Goal: Information Seeking & Learning: Learn about a topic

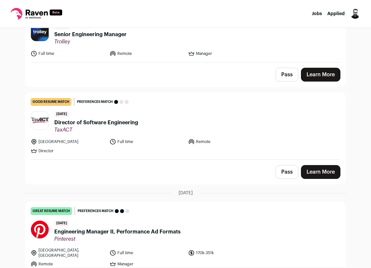
scroll to position [186, 0]
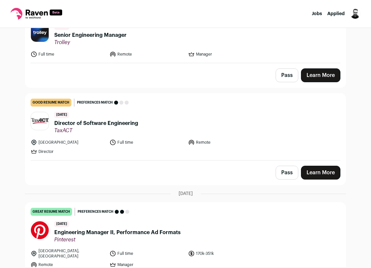
click at [130, 122] on span "Director of Software Engineering" at bounding box center [96, 123] width 84 height 8
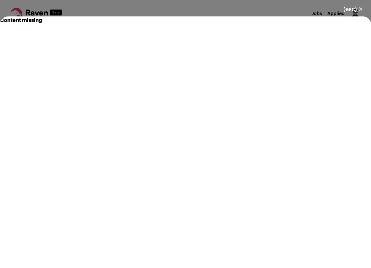
click at [144, 7] on div "(esc) ✕ Content missing" at bounding box center [185, 134] width 371 height 268
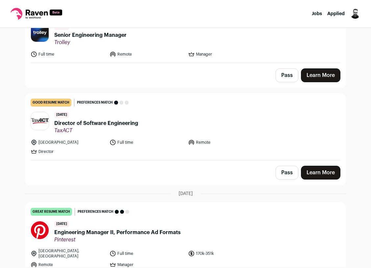
click at [102, 125] on span "Director of Software Engineering" at bounding box center [96, 123] width 84 height 8
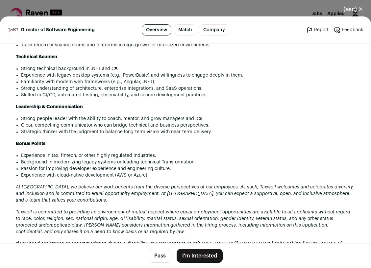
scroll to position [682, 0]
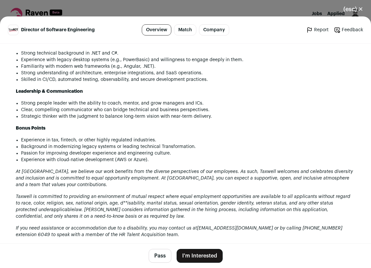
click at [119, 13] on div "(esc) ✕ Director of Software Engineering Overview Match Company Report Feedback…" at bounding box center [185, 134] width 371 height 268
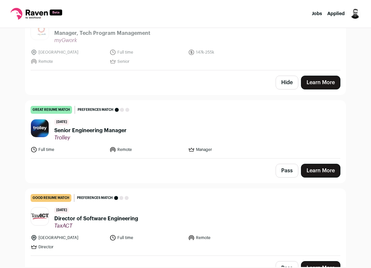
scroll to position [88, 0]
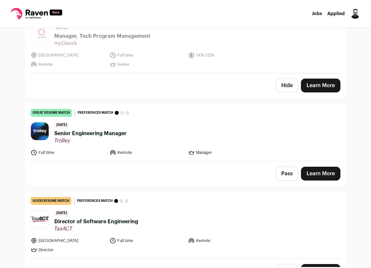
click at [106, 135] on span "Senior Engineering Manager" at bounding box center [90, 134] width 72 height 8
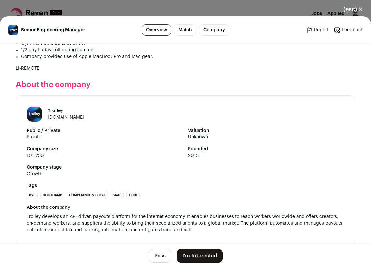
scroll to position [747, 0]
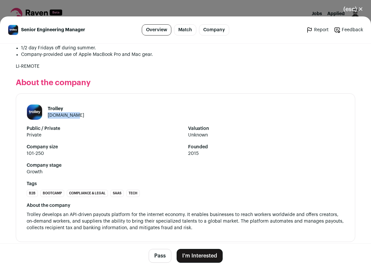
drag, startPoint x: 78, startPoint y: 109, endPoint x: 48, endPoint y: 108, distance: 29.7
click at [48, 108] on header "Trolley [DOMAIN_NAME]" at bounding box center [186, 112] width 318 height 16
copy link "[DOMAIN_NAME]"
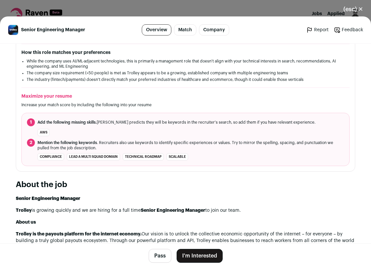
scroll to position [0, 0]
